Goal: Transaction & Acquisition: Purchase product/service

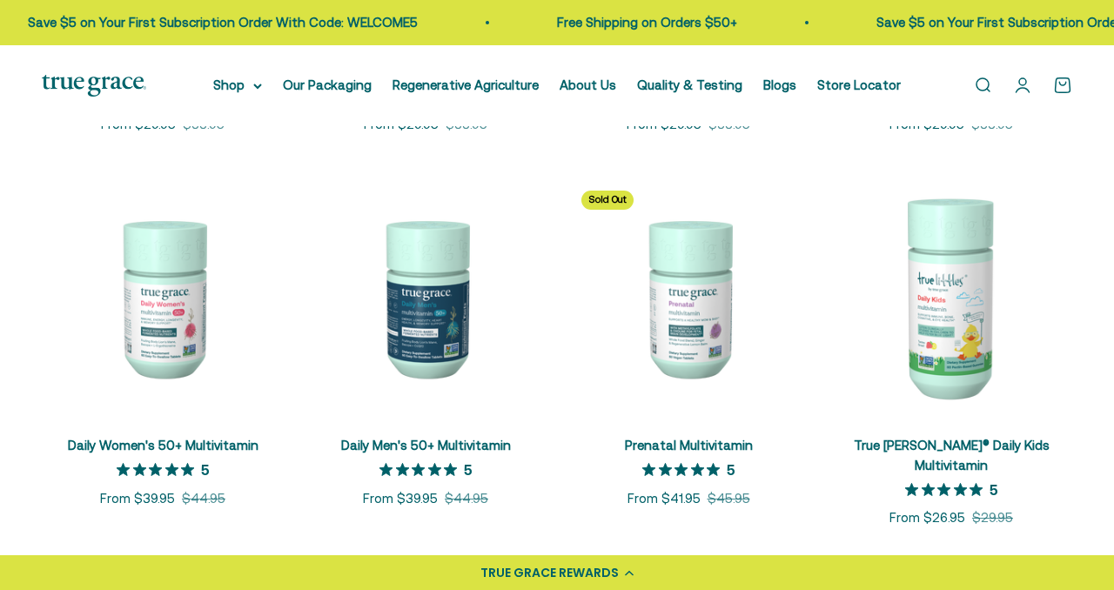
scroll to position [627, 0]
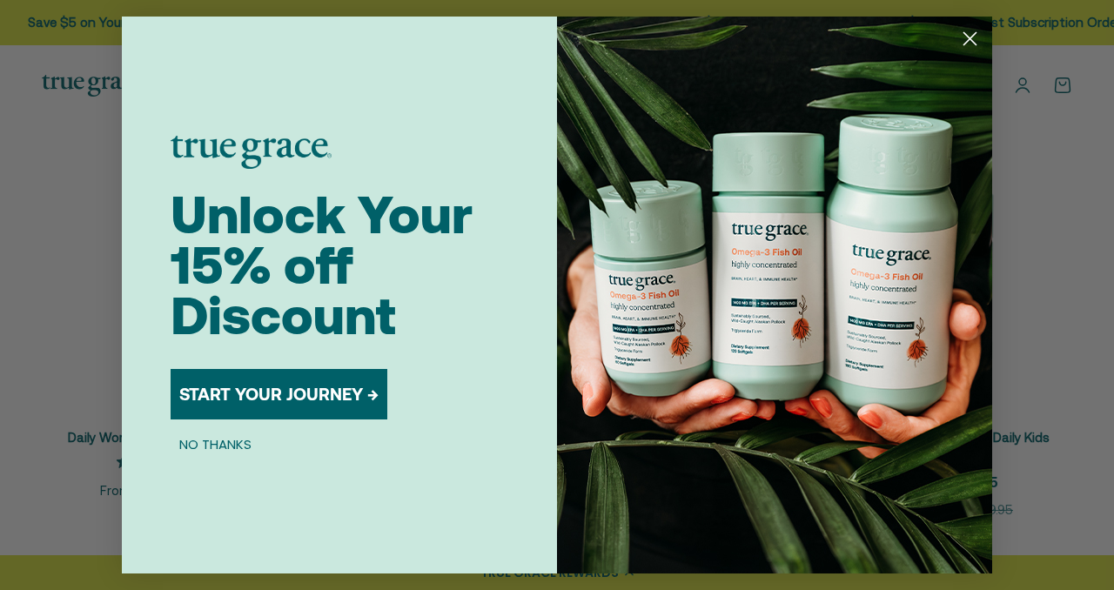
click at [965, 40] on circle "Close dialog" at bounding box center [970, 38] width 29 height 29
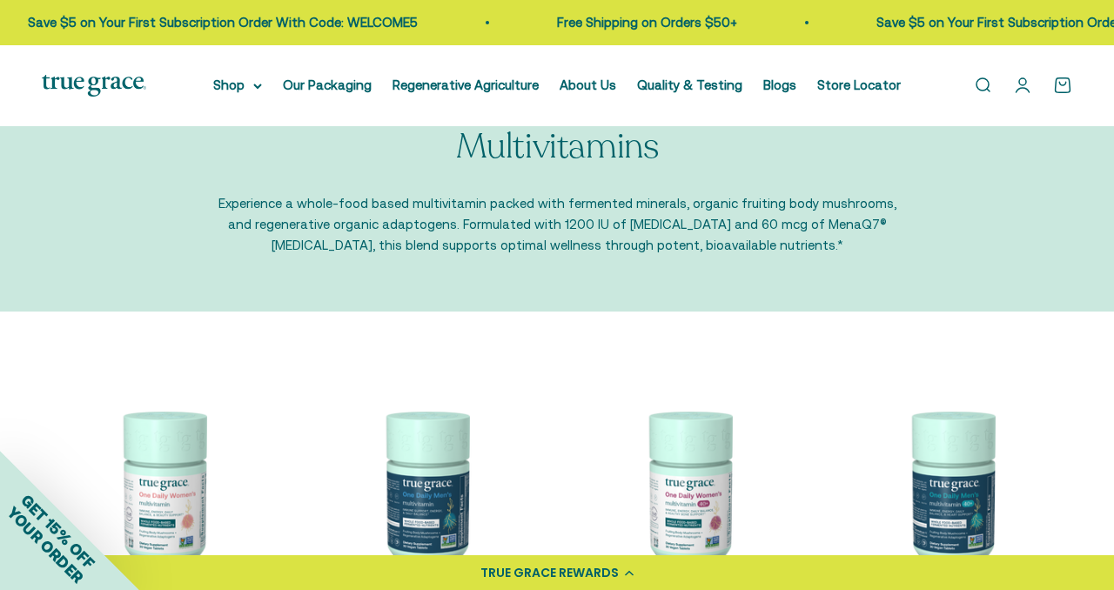
scroll to position [0, 0]
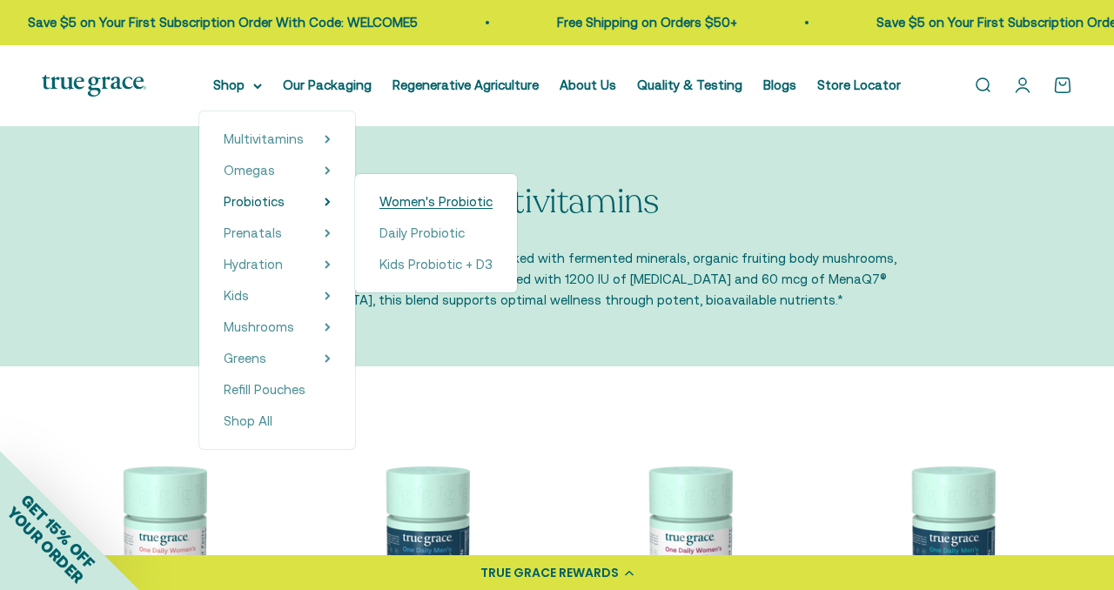
click at [419, 205] on span "Women's Probiotic" at bounding box center [435, 201] width 113 height 15
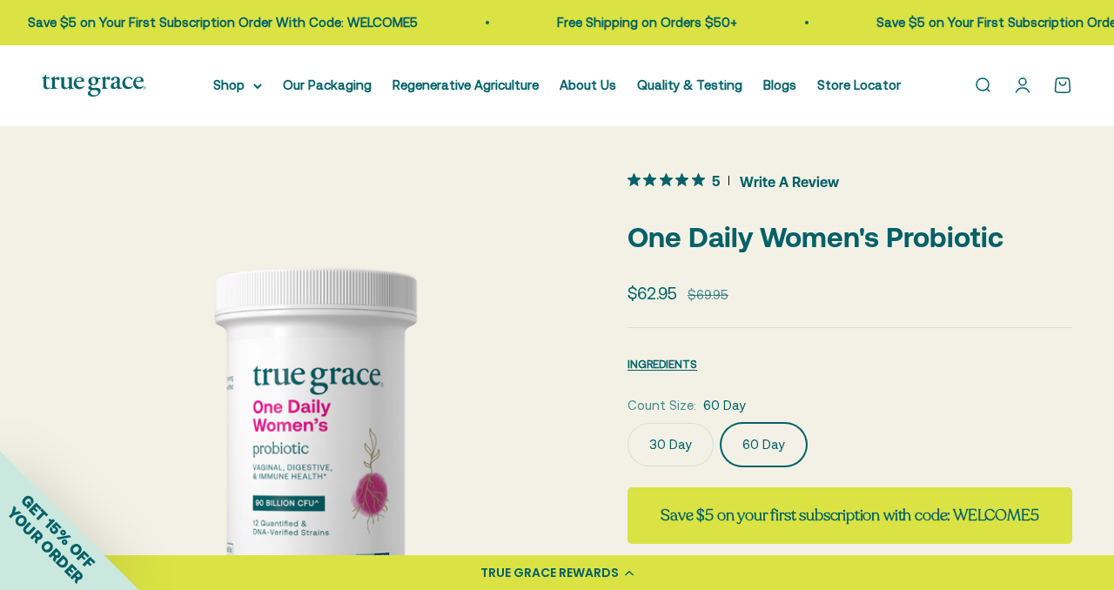
click input "30 Day" at bounding box center [627, 422] width 1 height 1
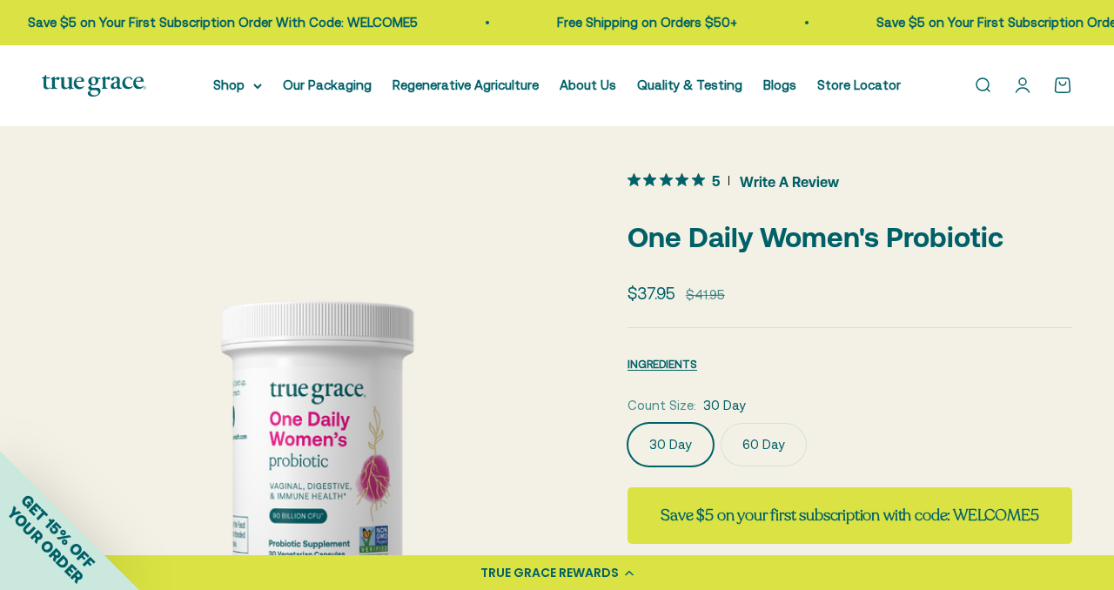
click at [750, 441] on label "60 Day" at bounding box center [764, 445] width 86 height 44
click at [628, 423] on input "60 Day" at bounding box center [627, 422] width 1 height 1
